Goal: Task Accomplishment & Management: Manage account settings

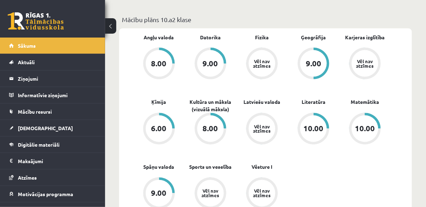
scroll to position [205, 0]
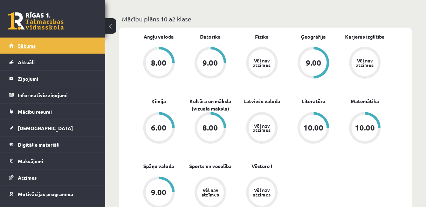
click at [26, 49] on link "Sākums" at bounding box center [52, 46] width 87 height 16
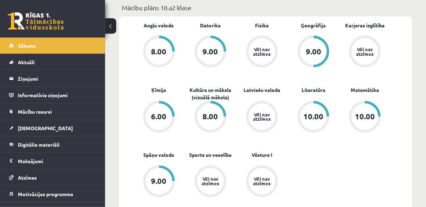
scroll to position [224, 0]
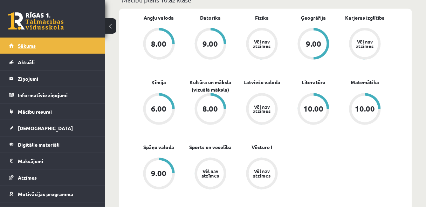
click at [35, 45] on span "Sākums" at bounding box center [27, 45] width 18 height 6
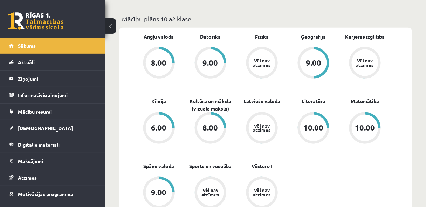
scroll to position [75, 0]
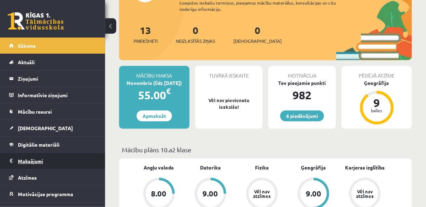
click at [39, 157] on legend "Maksājumi 0" at bounding box center [57, 161] width 79 height 16
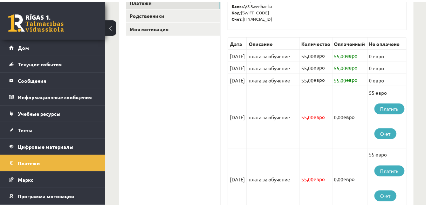
scroll to position [131, 0]
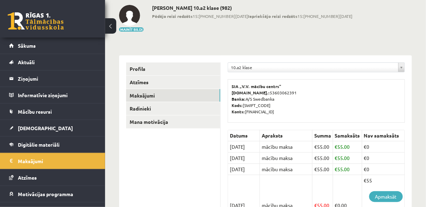
scroll to position [0, 0]
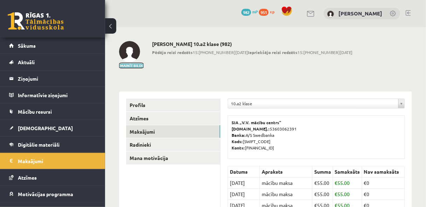
click at [124, 66] on button "Mainīt bildi" at bounding box center [131, 65] width 25 height 4
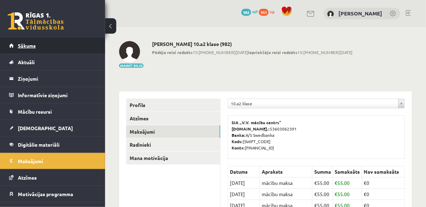
click at [38, 46] on link "Sākums" at bounding box center [52, 46] width 87 height 16
